Goal: Task Accomplishment & Management: Manage account settings

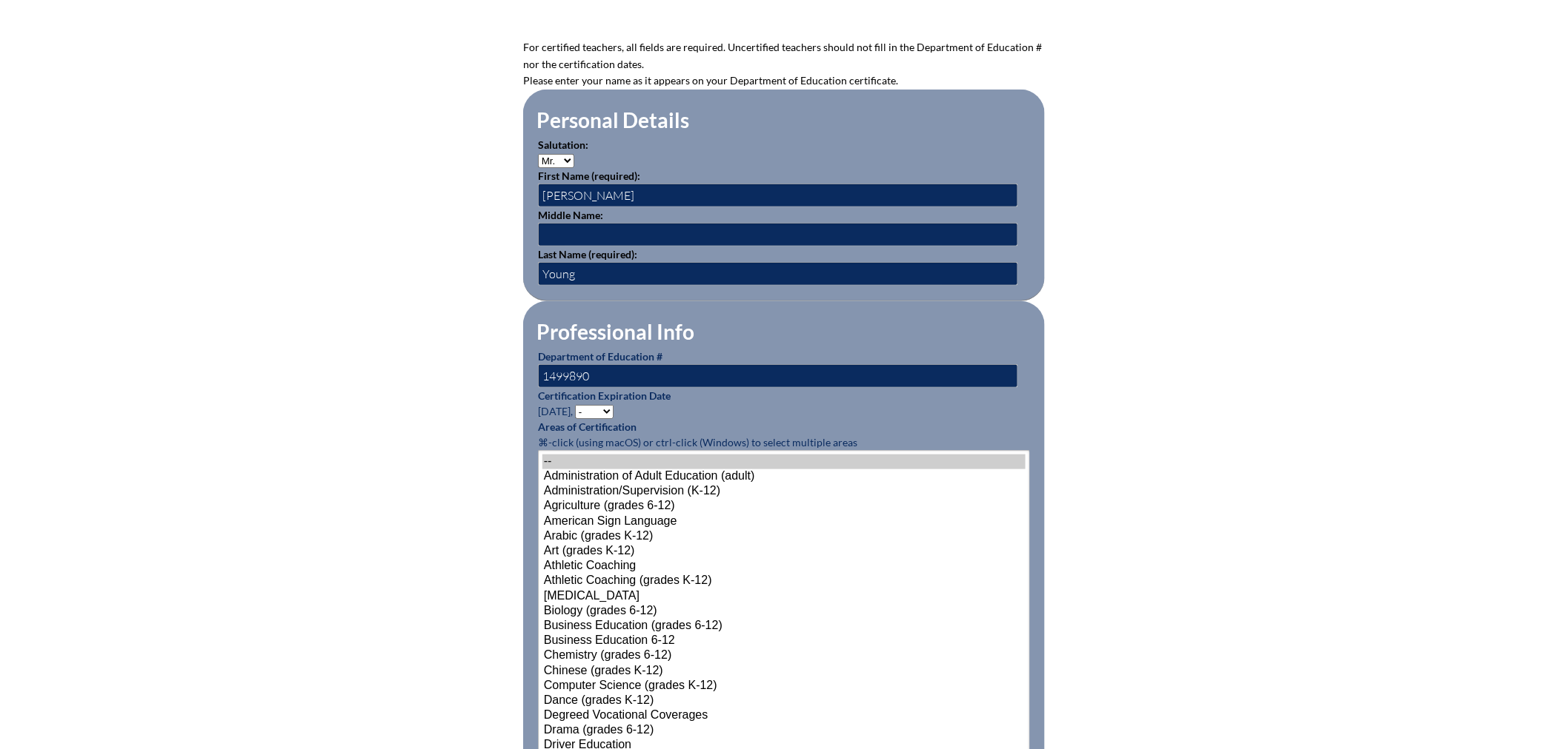
scroll to position [658, 0]
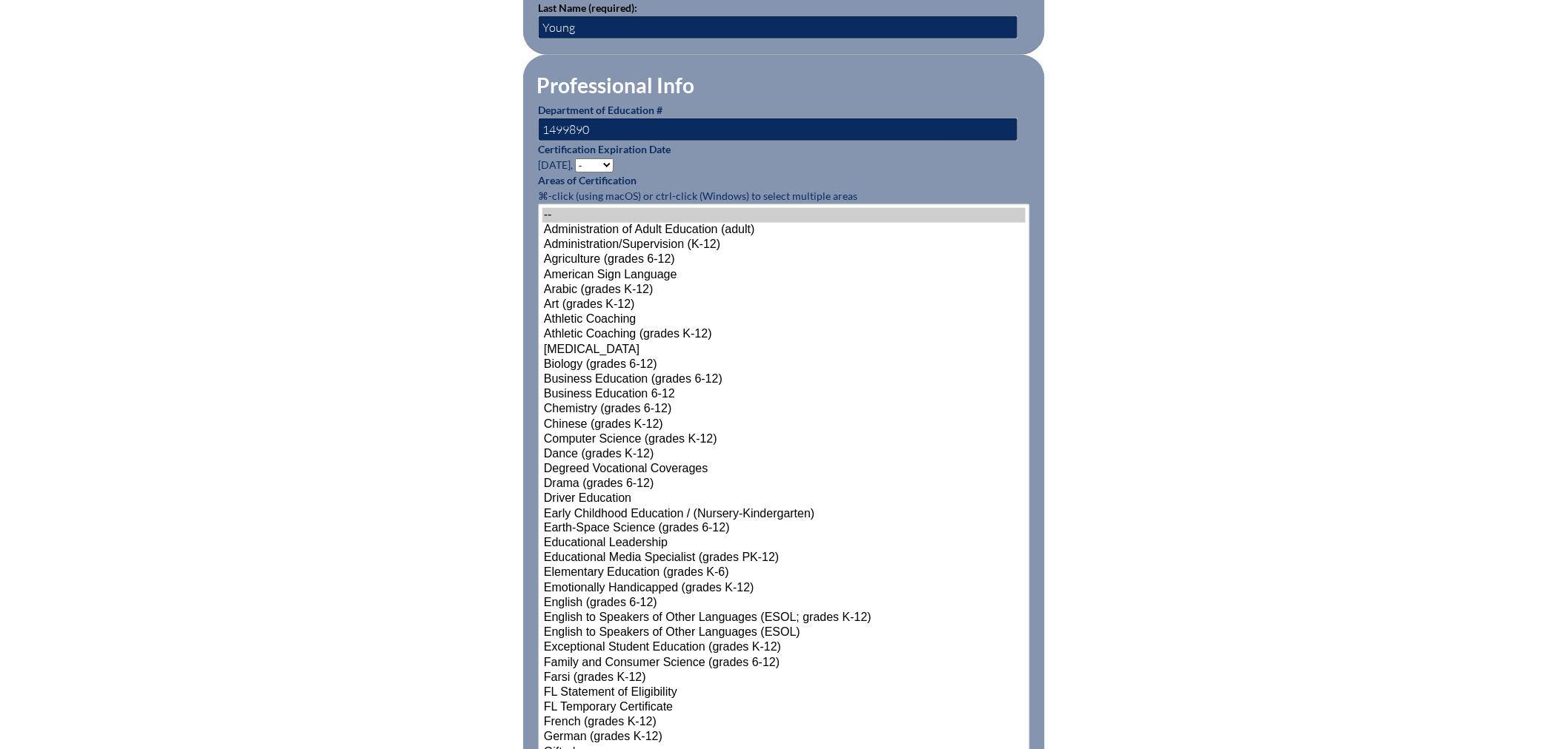
click at [598, 162] on select "- 2031 2030 2029 2028 2027 2026 2025 2024 2023 2022 2021 2020 2019 2018 2017 20…" at bounding box center [595, 165] width 39 height 14
select select "2028"
click at [578, 158] on select "- 2031 2030 2029 2028 2027 2026 2025 2024 2023 2022 2021 2020 2019 2018 2017 20…" at bounding box center [595, 165] width 39 height 14
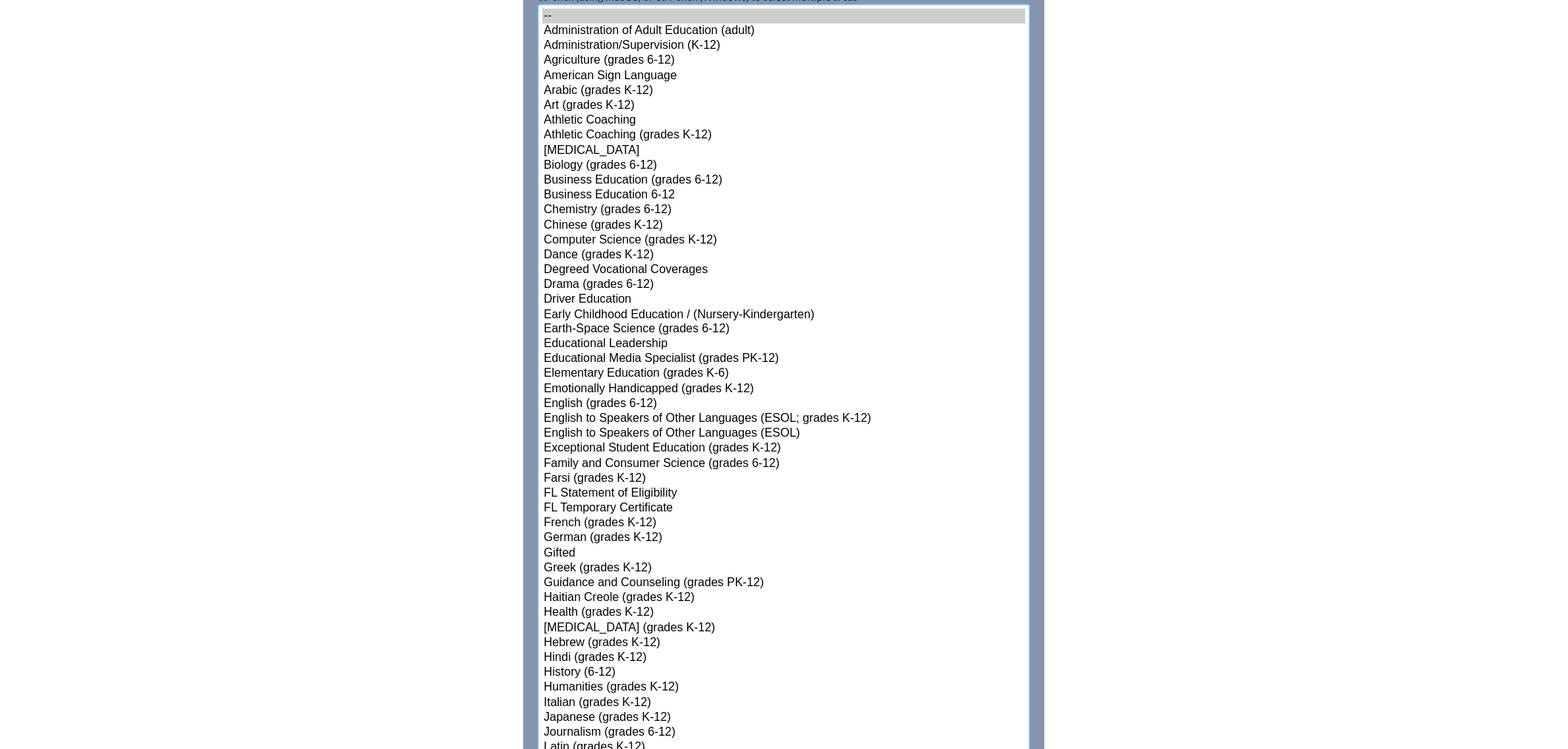
select select"]"] "15151"
click at [549, 432] on select"]"] "-- Administration of Adult Education (adult) Administration/Supervision (K-12) …" at bounding box center [784, 629] width 492 height 1250
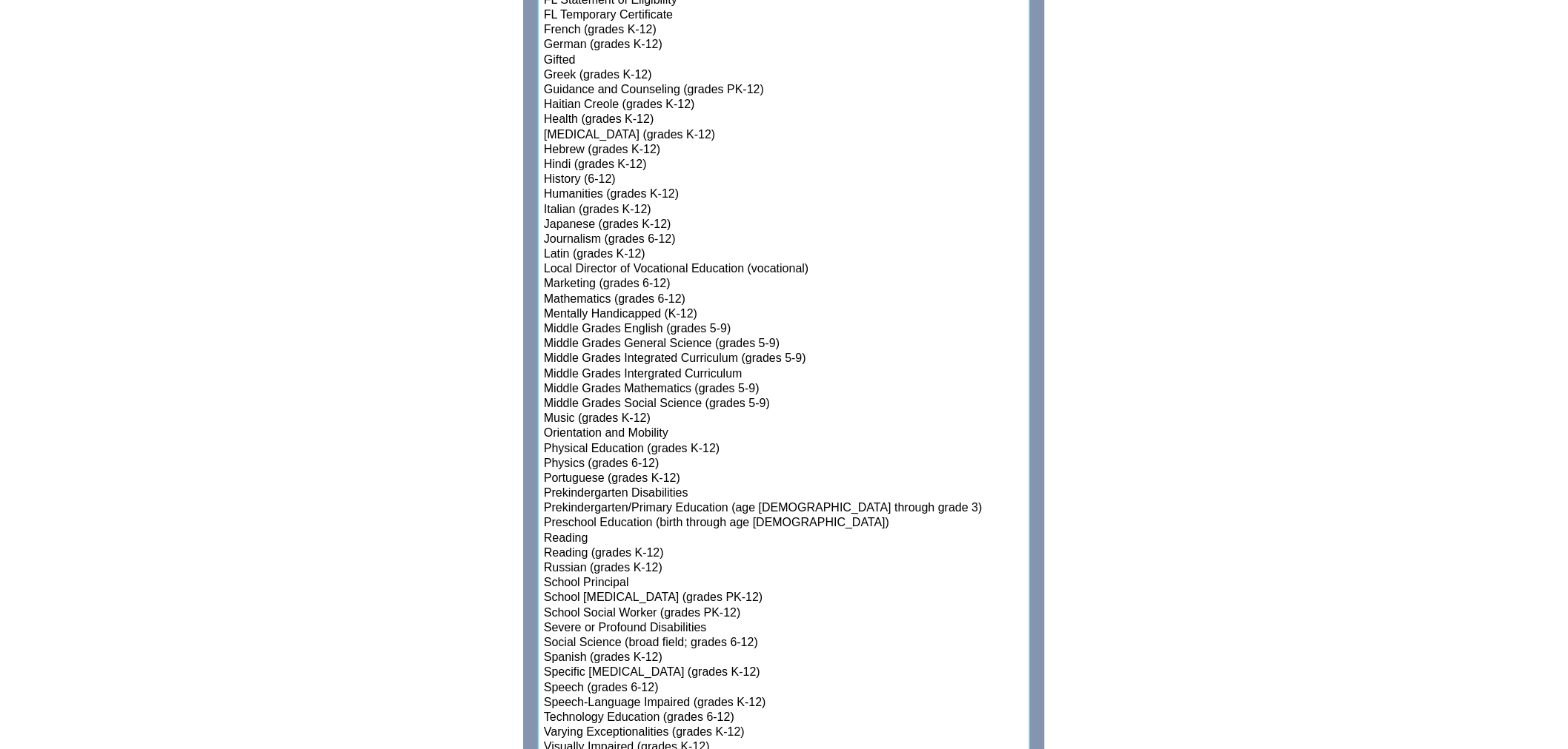
scroll to position [1679, 0]
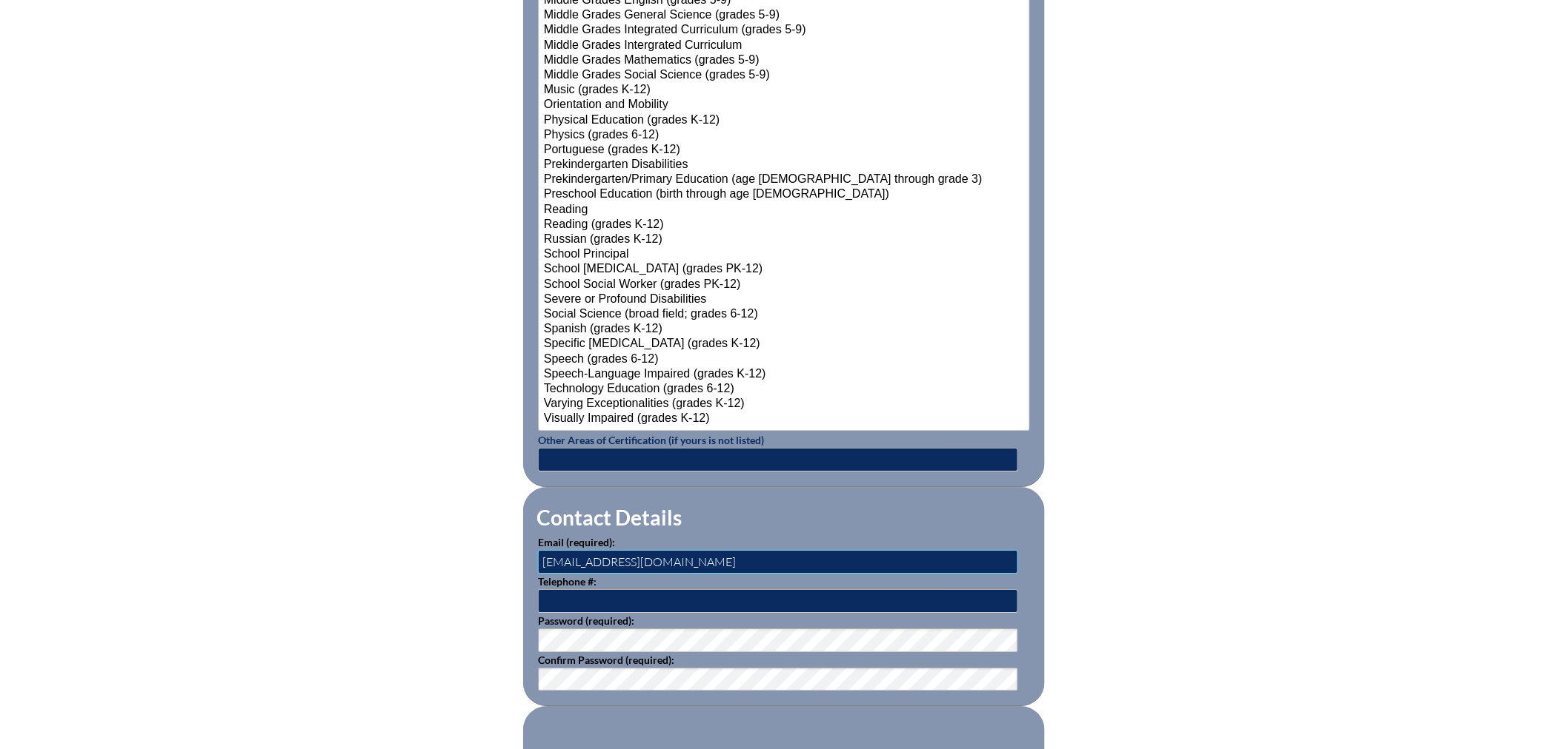
drag, startPoint x: 765, startPoint y: 554, endPoint x: 382, endPoint y: 539, distance: 383.3
type input "dennis.young@thebenjaminschool.org"
click at [583, 595] on input "text" at bounding box center [778, 601] width 480 height 24
type input "TBSdyoung"
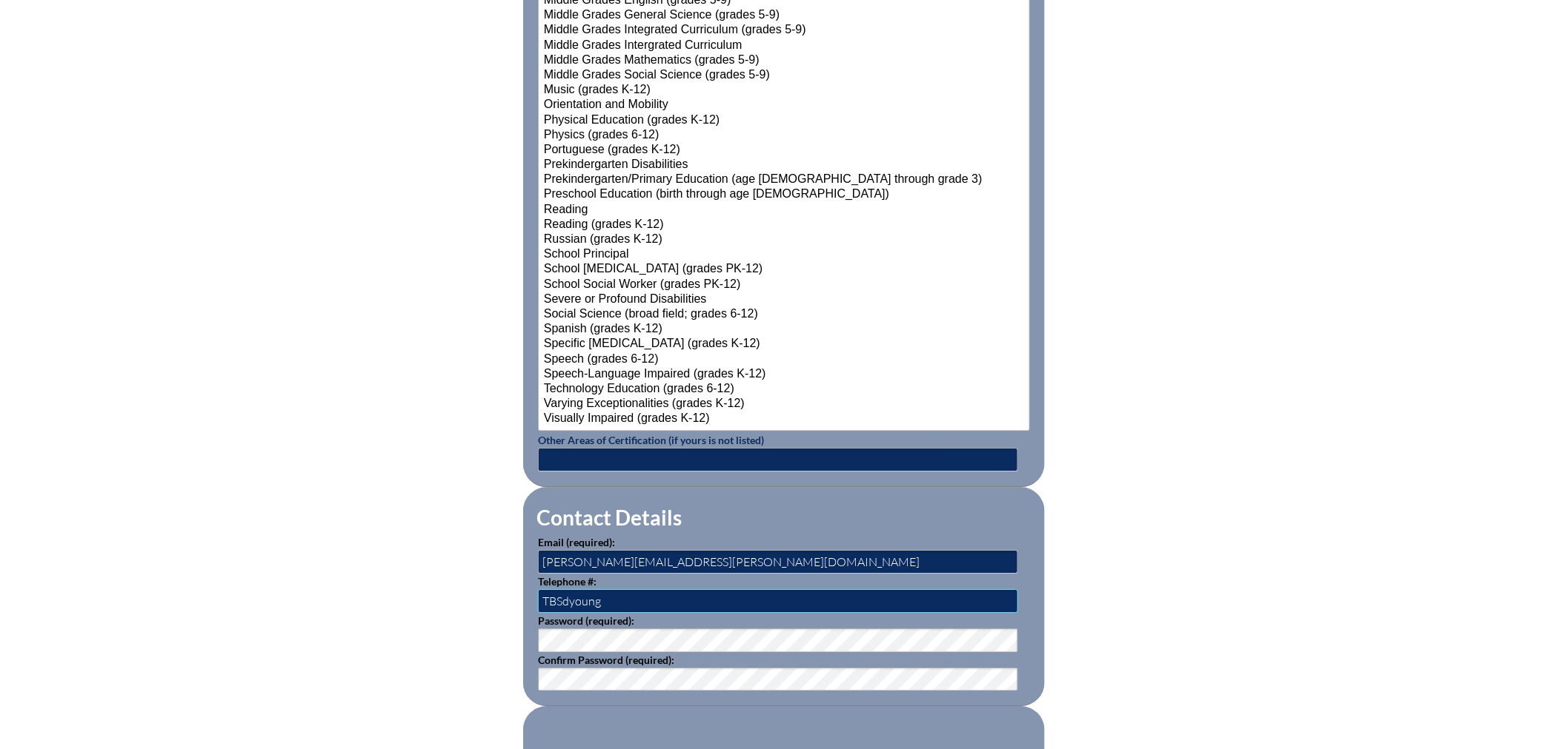
drag, startPoint x: 601, startPoint y: 598, endPoint x: 398, endPoint y: 562, distance: 206.2
click at [576, 723] on fieldset "Register (Step #1 of 2)" at bounding box center [783, 751] width 521 height 88
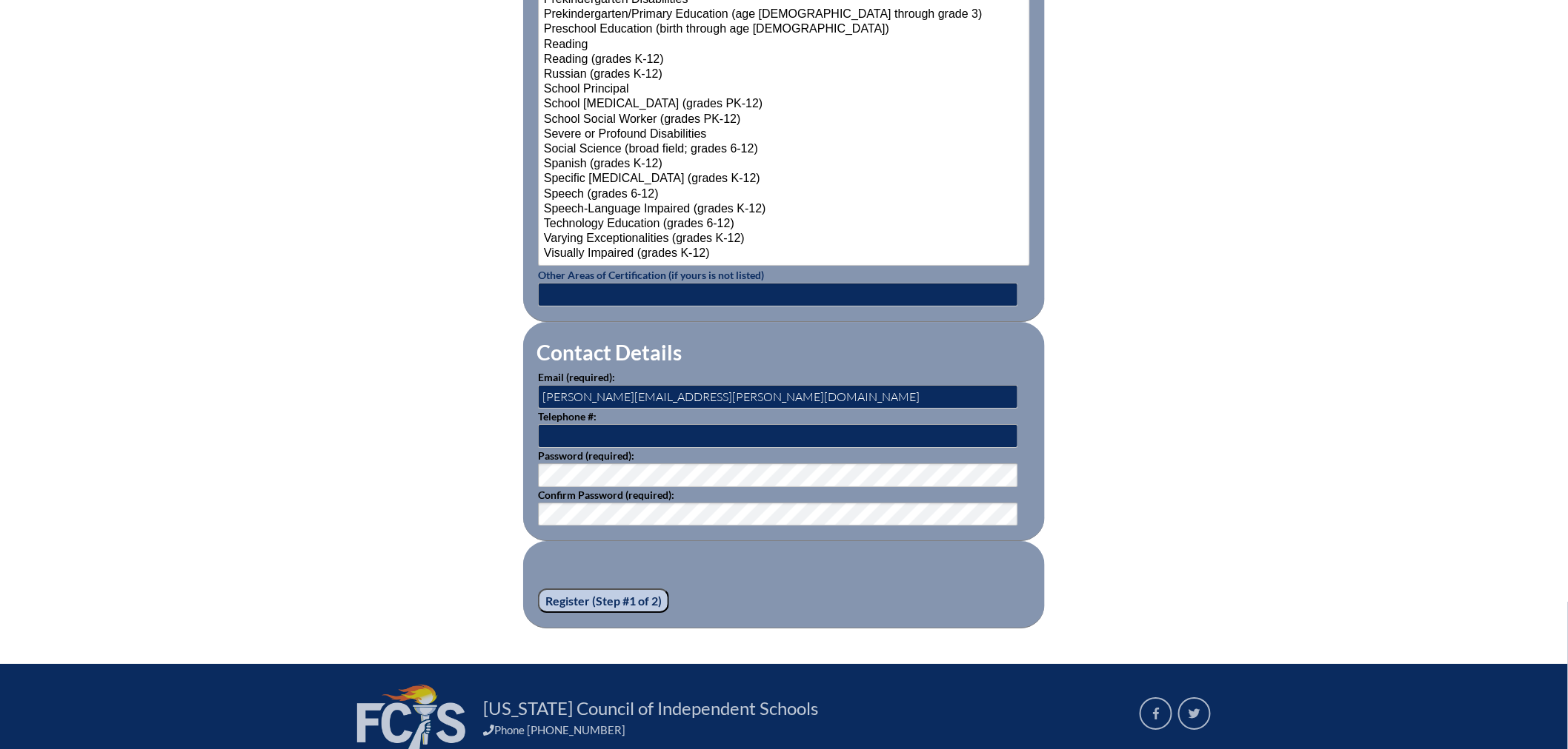
click at [593, 591] on input "Register (Step #1 of 2)" at bounding box center [603, 601] width 131 height 25
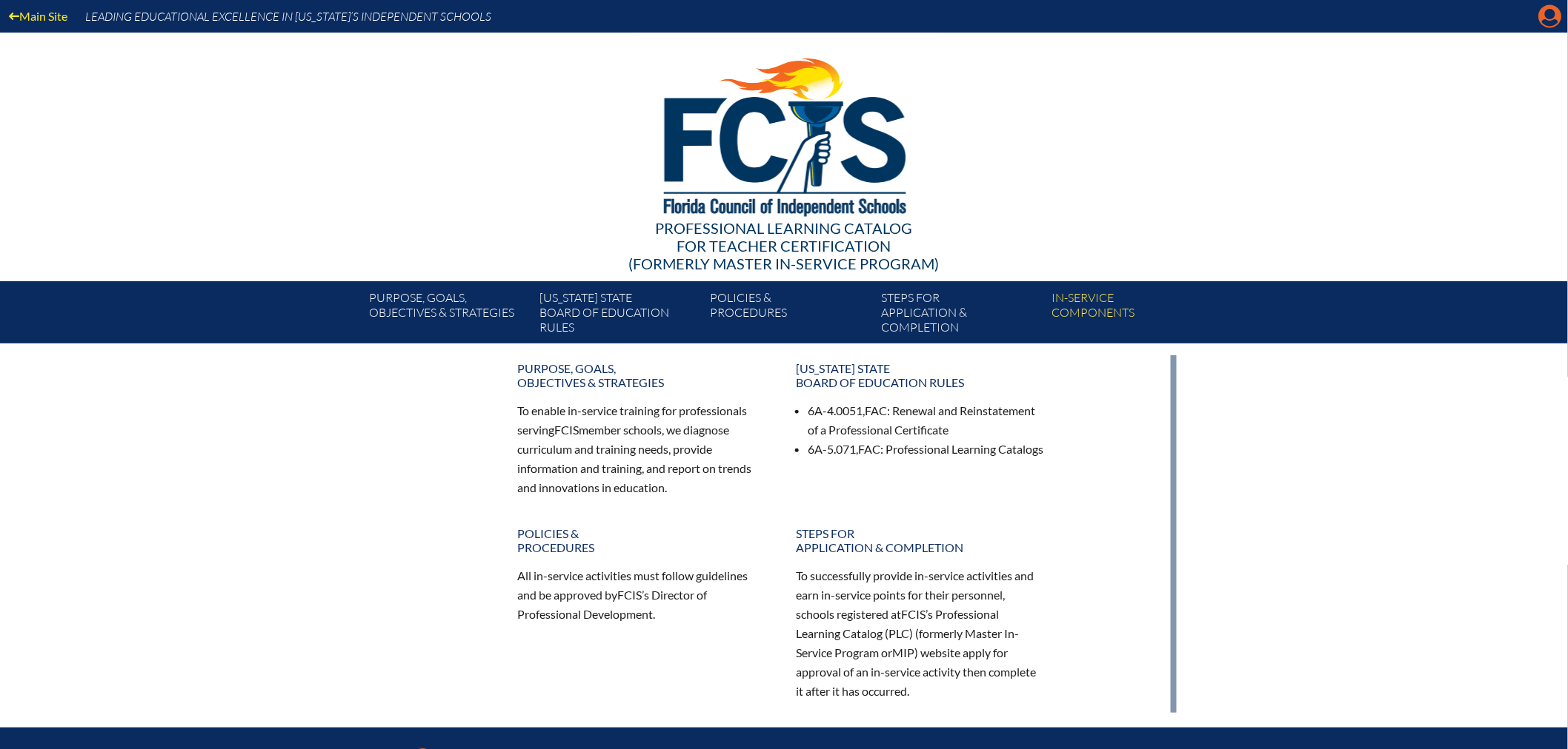
click at [1551, 18] on icon "Manage account" at bounding box center [1549, 16] width 24 height 24
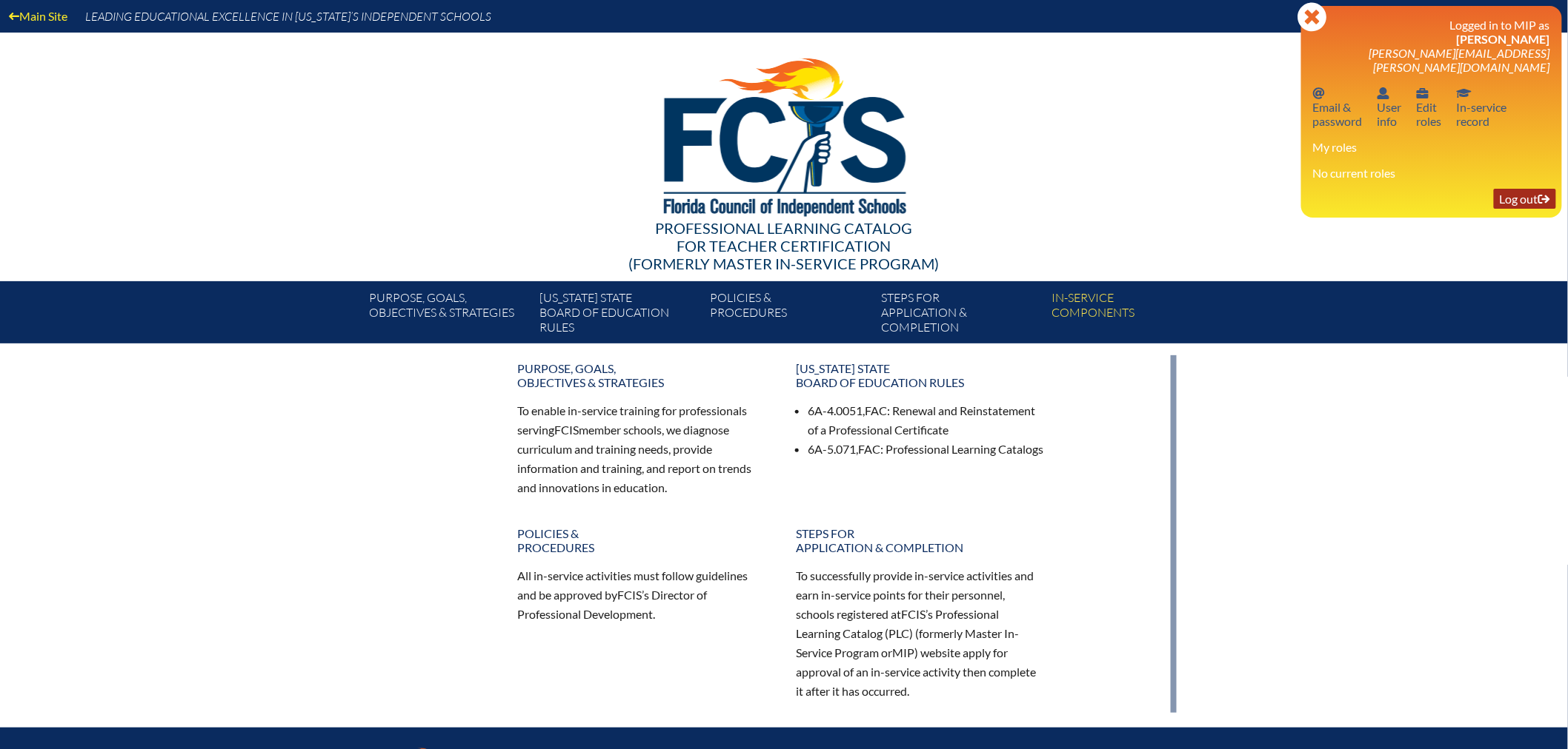
click at [1518, 189] on link "Log out Log out" at bounding box center [1525, 199] width 62 height 20
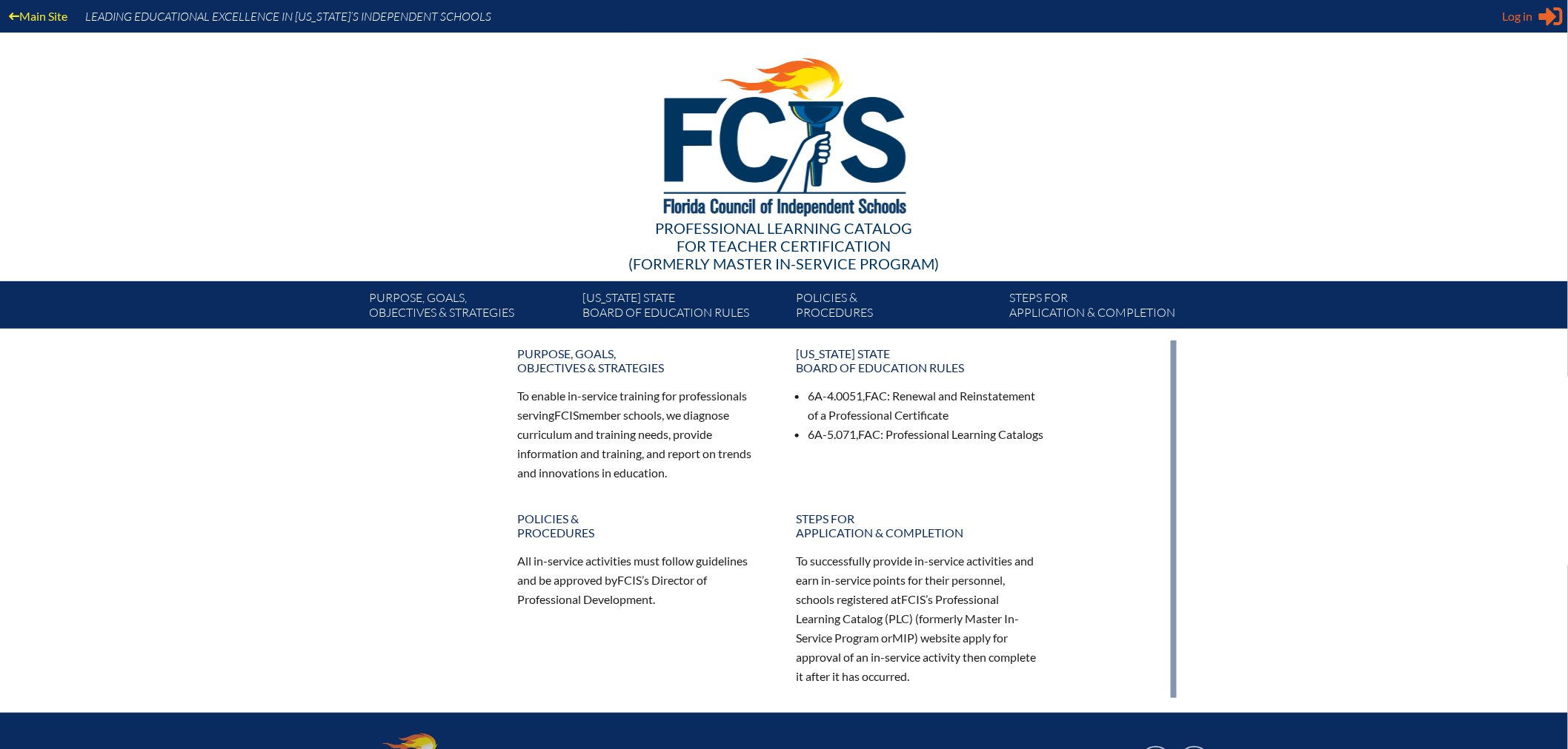
type input "[EMAIL_ADDRESS][DOMAIN_NAME]"
click at [1514, 12] on span "Log in" at bounding box center [1518, 16] width 30 height 18
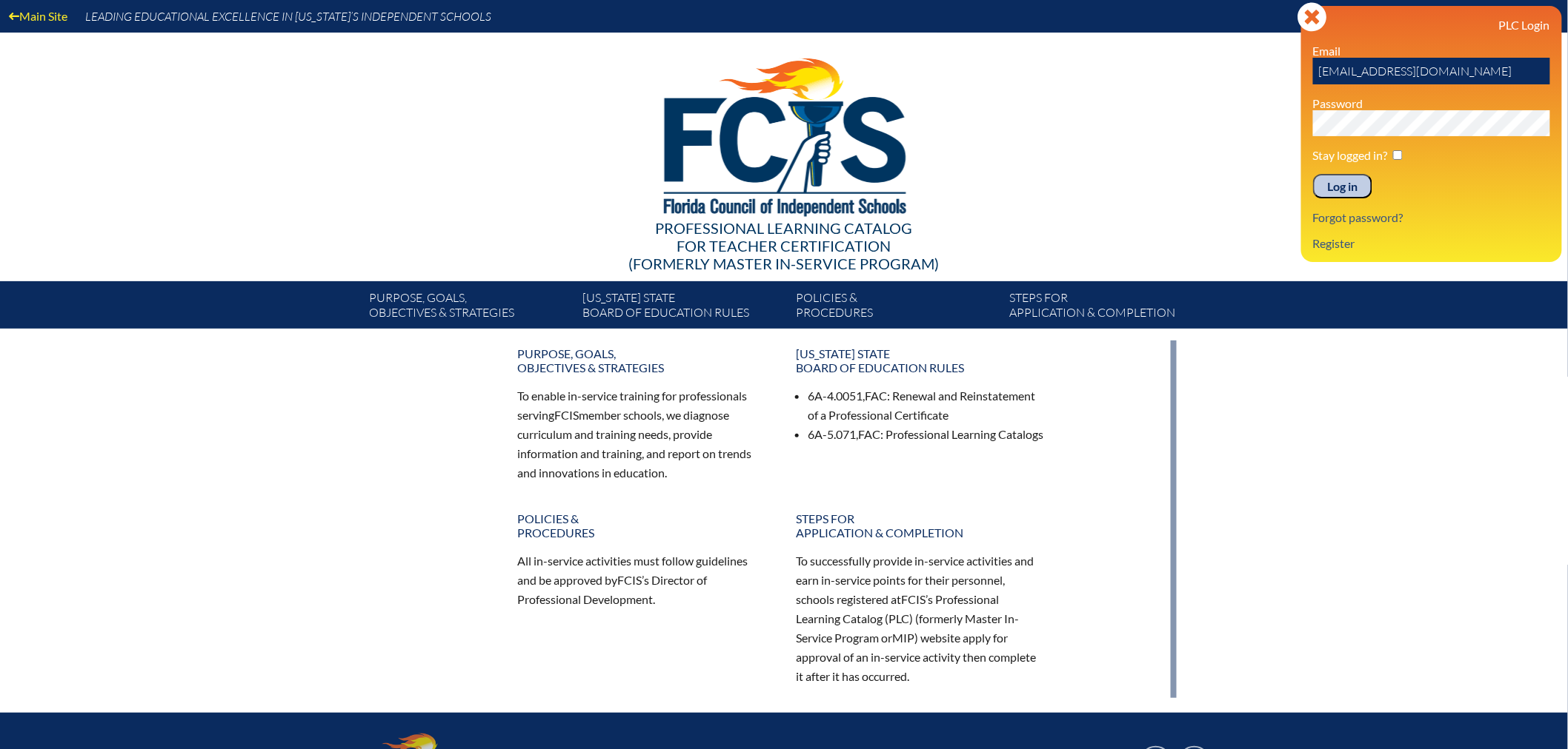
click at [1339, 180] on input "Log in" at bounding box center [1342, 187] width 59 height 25
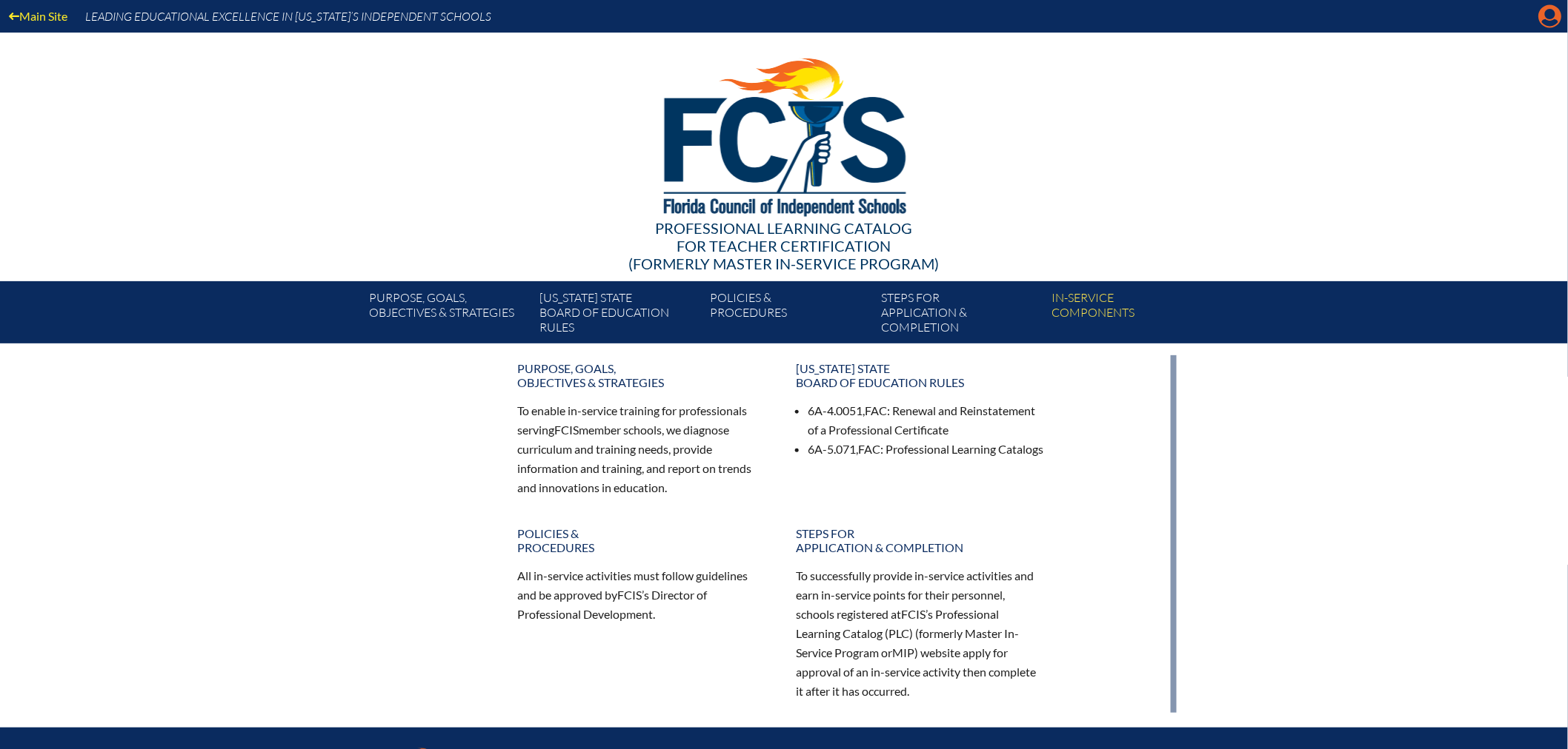
click at [1546, 10] on icon at bounding box center [1550, 17] width 23 height 23
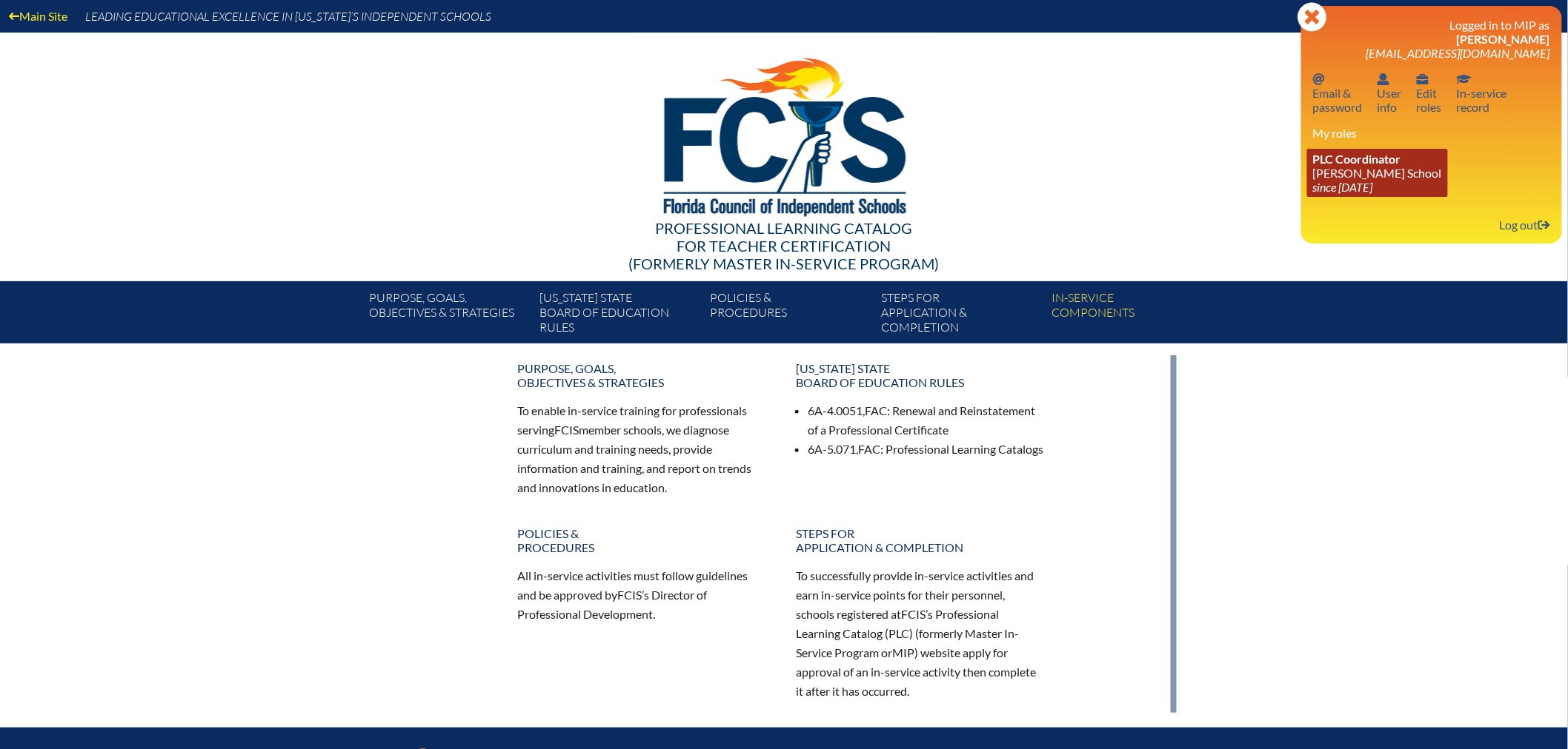
click at [1322, 165] on link "PLC Coordinator Benjamin School since 2006 Aug 1" at bounding box center [1377, 172] width 141 height 48
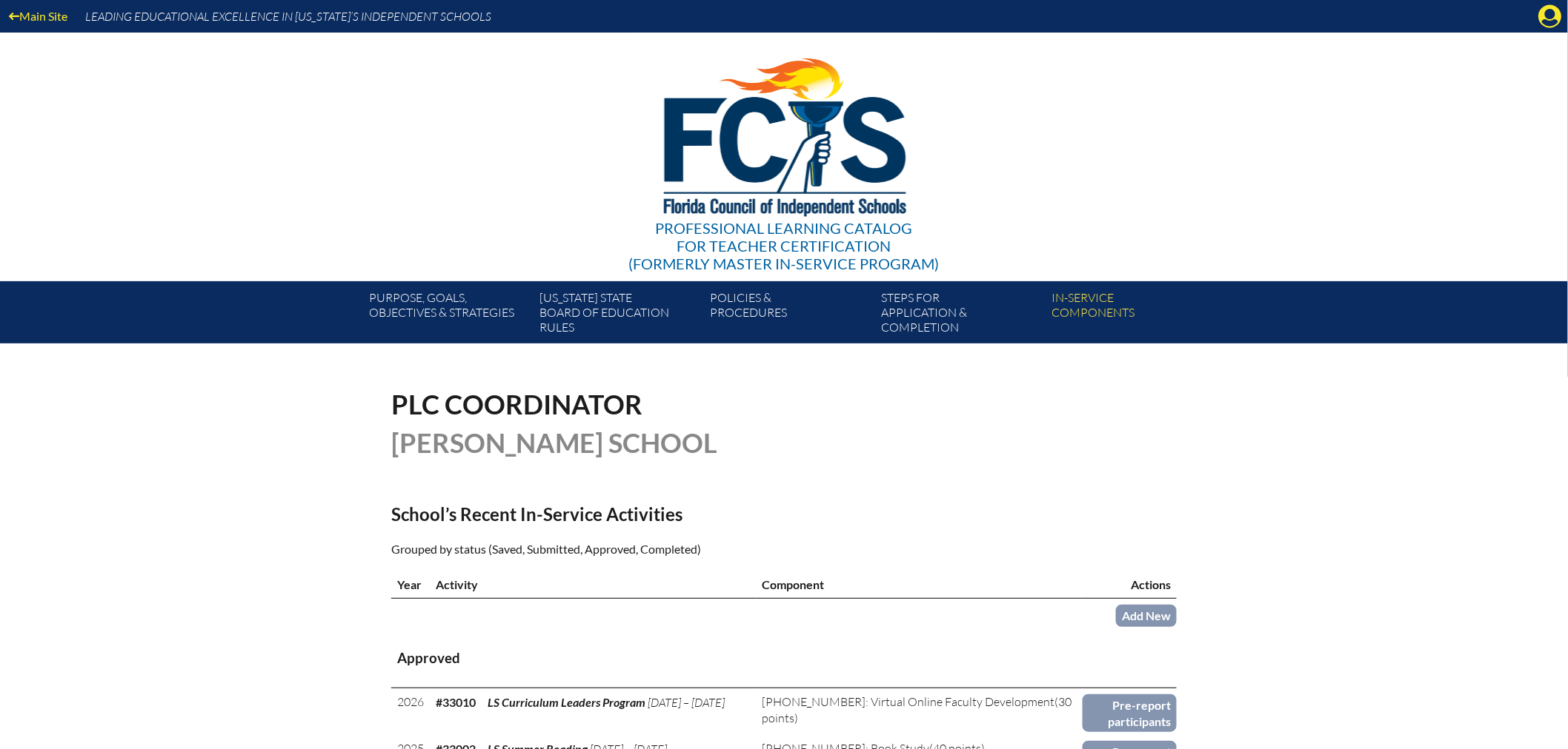
scroll to position [164, 0]
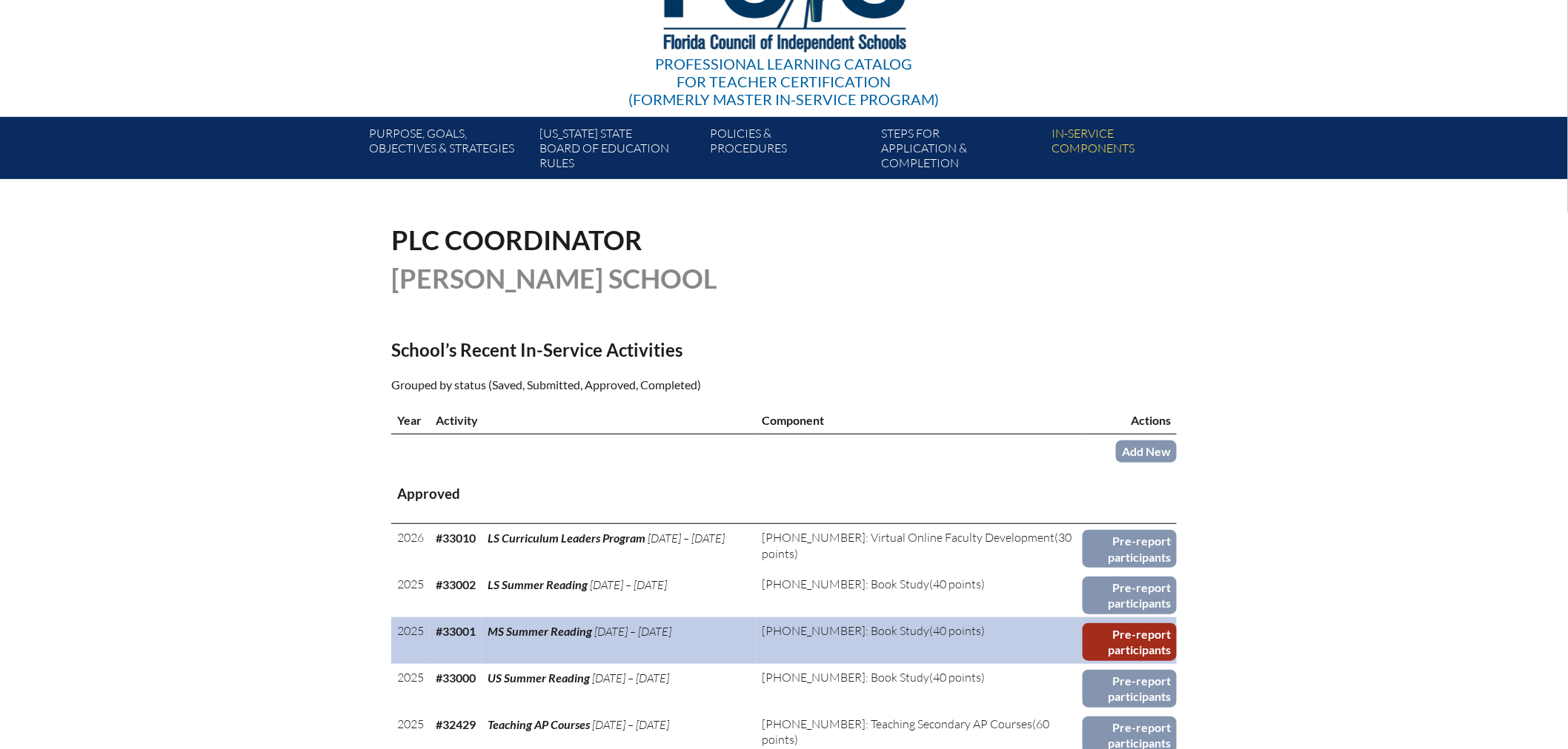
click at [1136, 626] on link "Pre-report participants" at bounding box center [1129, 642] width 94 height 38
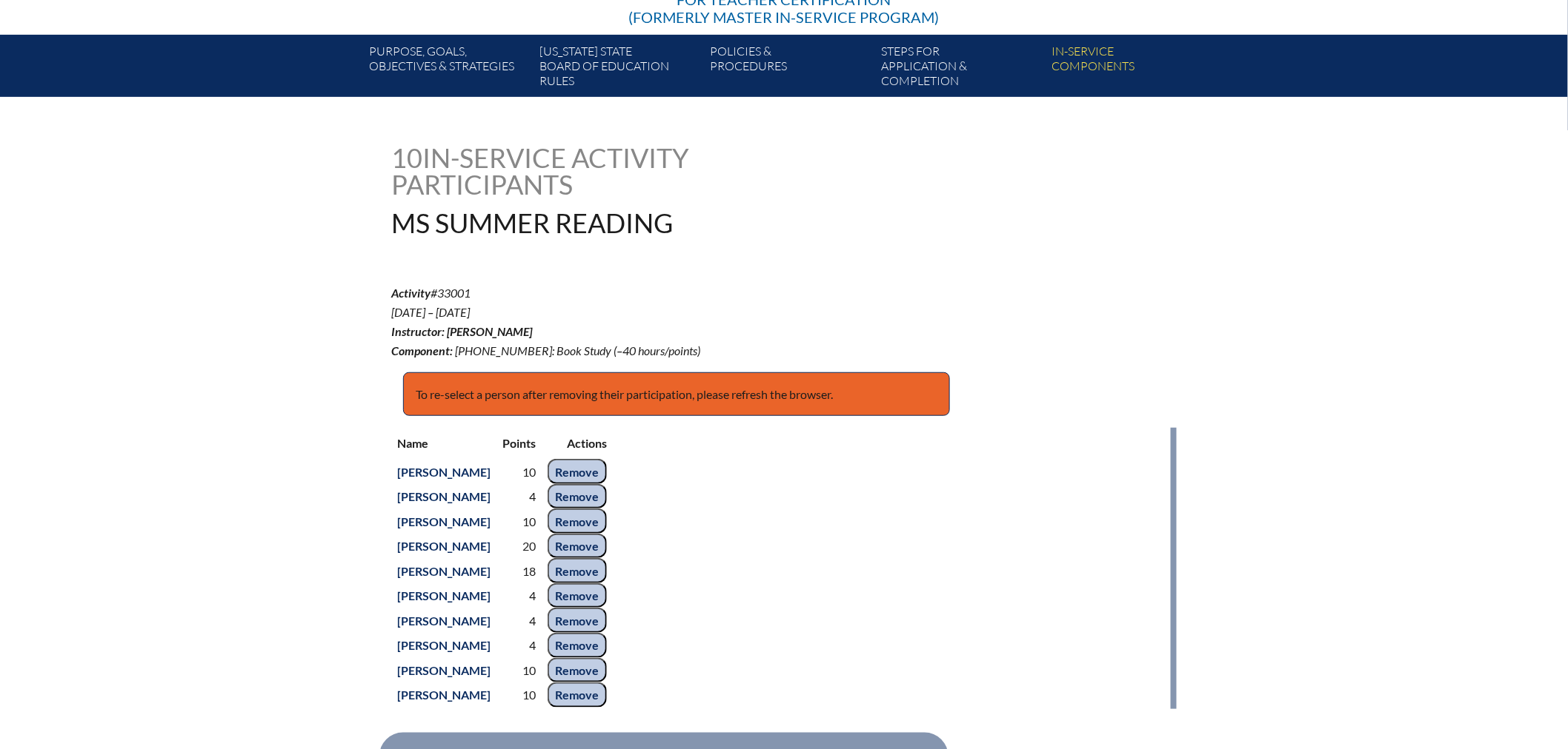
scroll to position [329, 0]
